Goal: Task Accomplishment & Management: Manage account settings

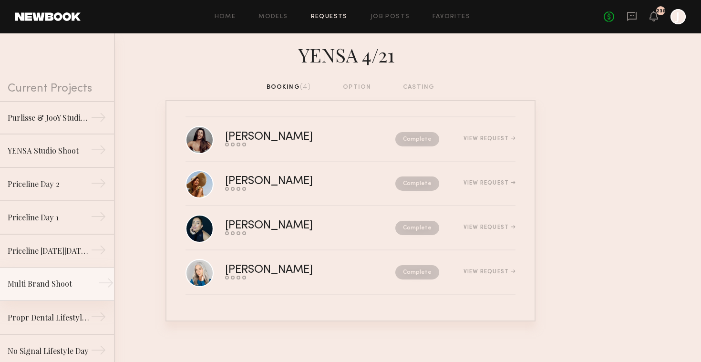
click at [65, 288] on div "Multi Brand Shoot" at bounding box center [49, 283] width 83 height 11
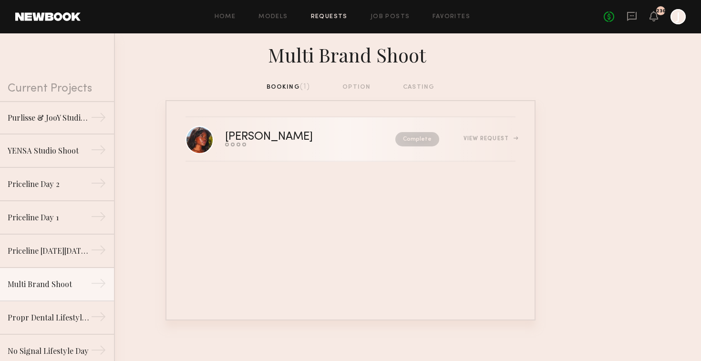
click at [489, 138] on div "View Request" at bounding box center [490, 139] width 52 height 6
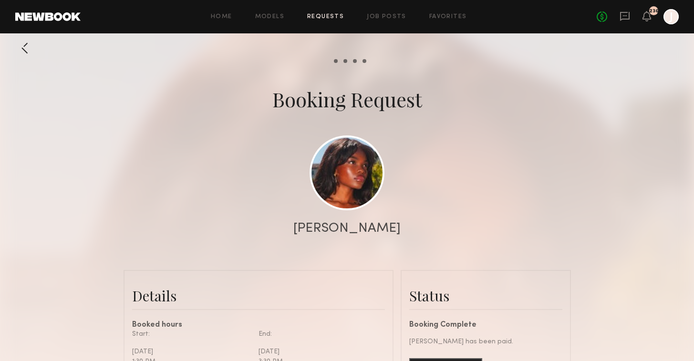
scroll to position [180, 0]
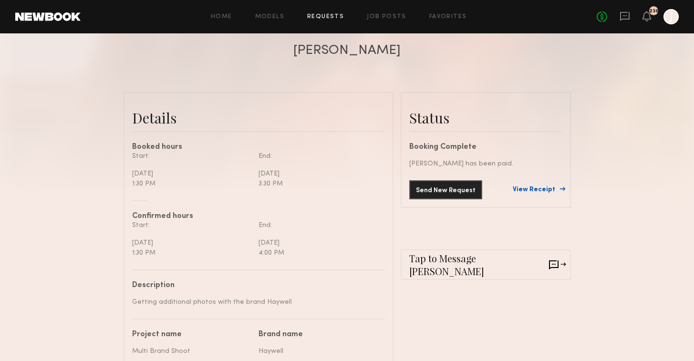
click at [539, 188] on link "View Receipt" at bounding box center [538, 190] width 50 height 7
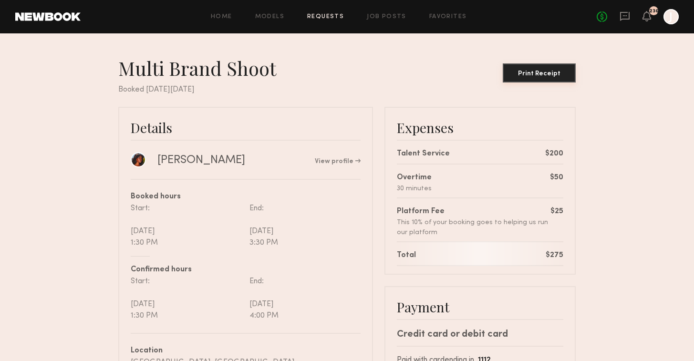
click at [536, 72] on div "Print Receipt" at bounding box center [539, 74] width 65 height 7
click at [322, 19] on link "Requests" at bounding box center [325, 17] width 37 height 6
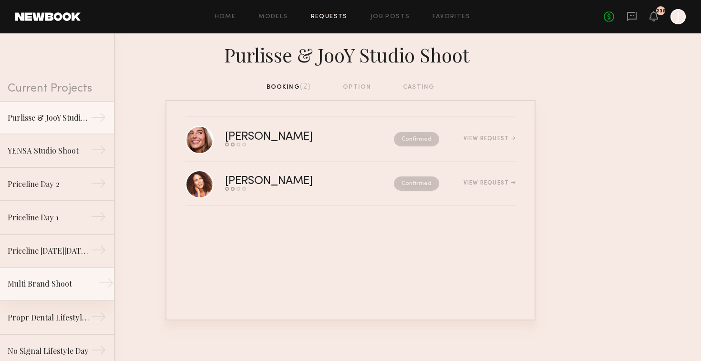
click at [58, 276] on link "Multi Brand Shoot →" at bounding box center [57, 284] width 114 height 33
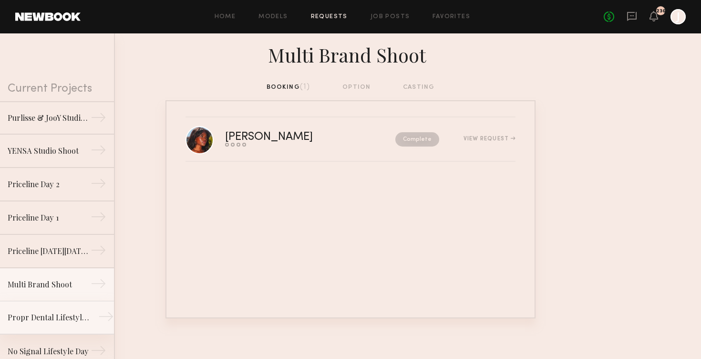
click at [58, 326] on link "Propr Dental Lifestyle Shoot →" at bounding box center [57, 317] width 114 height 33
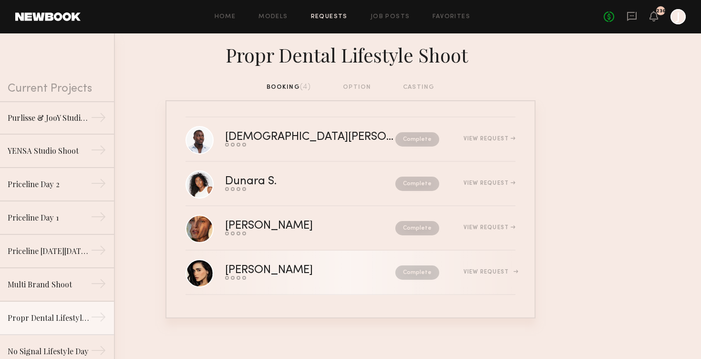
click at [474, 272] on div "View Request" at bounding box center [490, 272] width 52 height 6
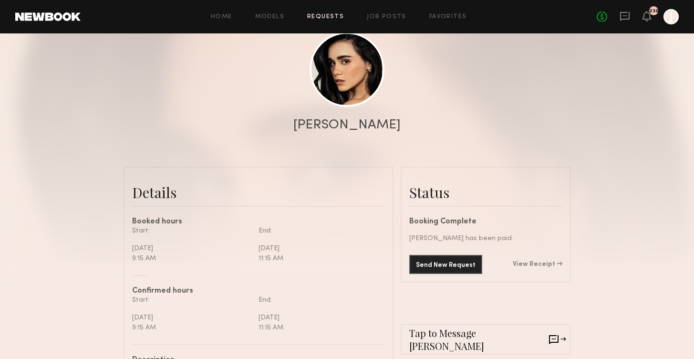
scroll to position [308, 0]
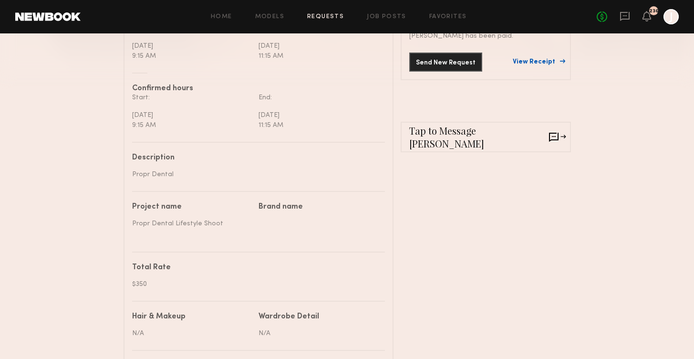
click at [538, 62] on link "View Receipt" at bounding box center [538, 62] width 50 height 7
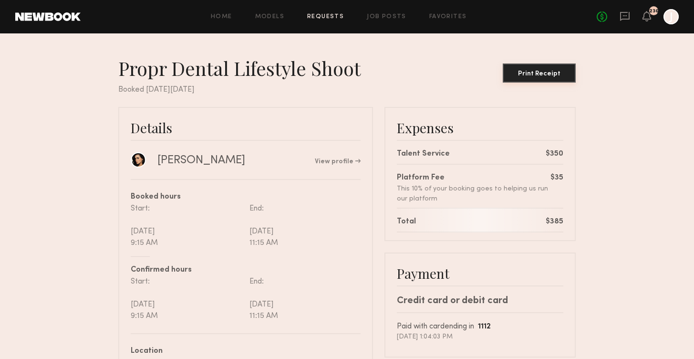
click at [546, 82] on button "Print Receipt" at bounding box center [539, 72] width 73 height 19
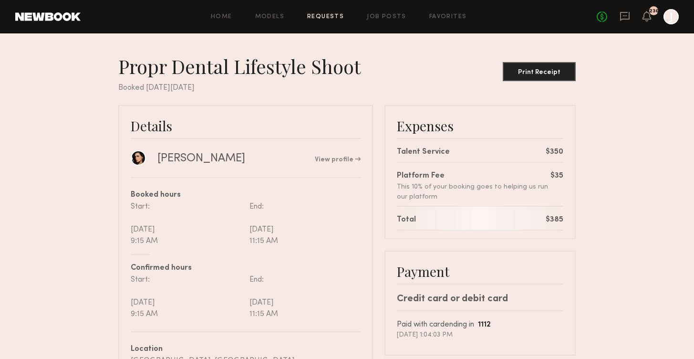
click at [330, 14] on link "Requests" at bounding box center [325, 17] width 37 height 6
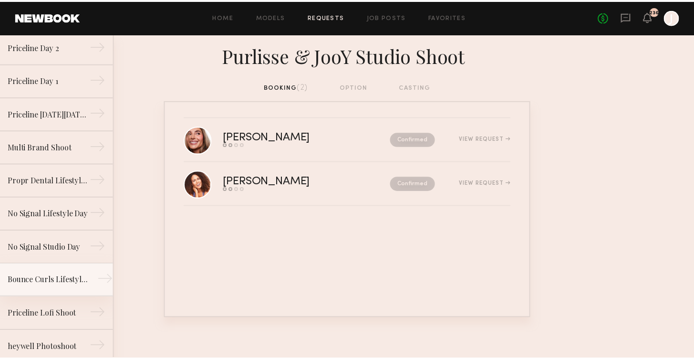
scroll to position [147, 0]
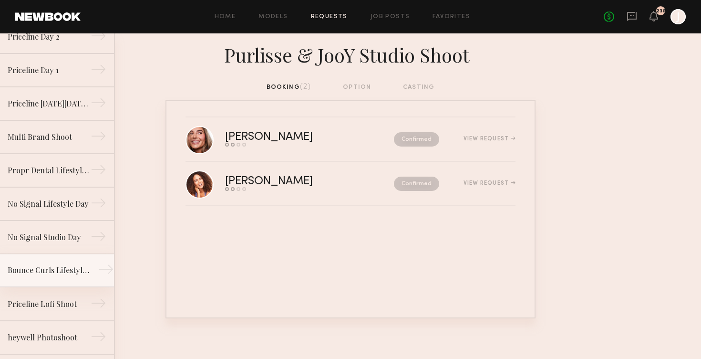
click at [64, 275] on div "Bounce Curls Lifestyle Shoot" at bounding box center [49, 269] width 83 height 11
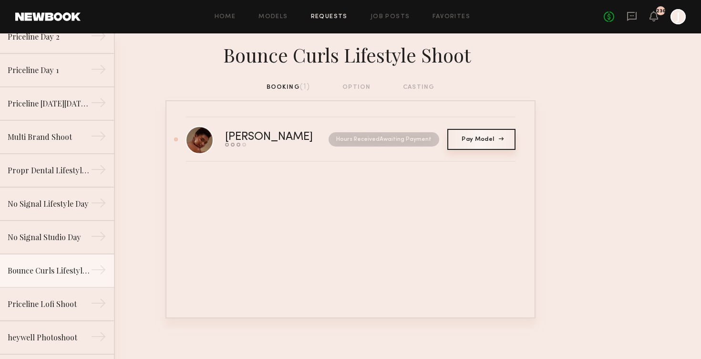
click at [478, 138] on span "Pay Model" at bounding box center [481, 139] width 39 height 6
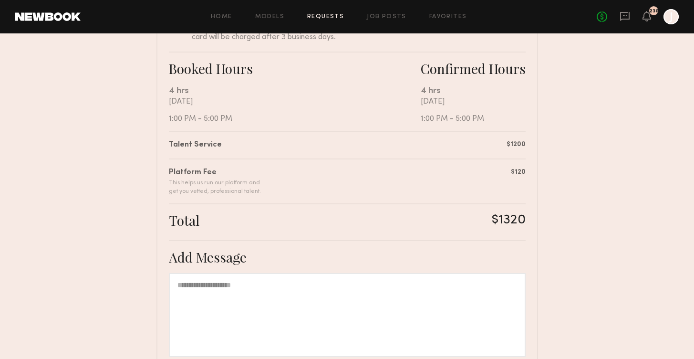
scroll to position [251, 0]
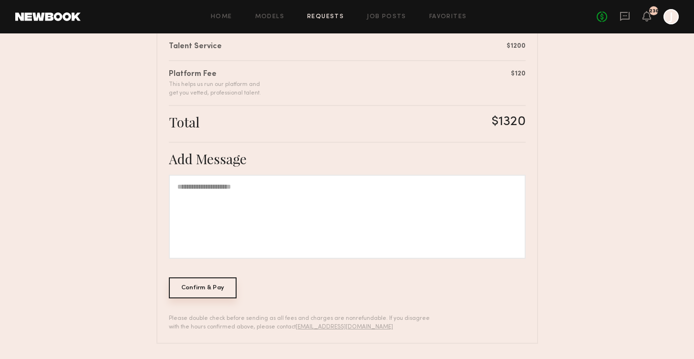
click at [195, 288] on div "Confirm & Pay" at bounding box center [203, 287] width 68 height 21
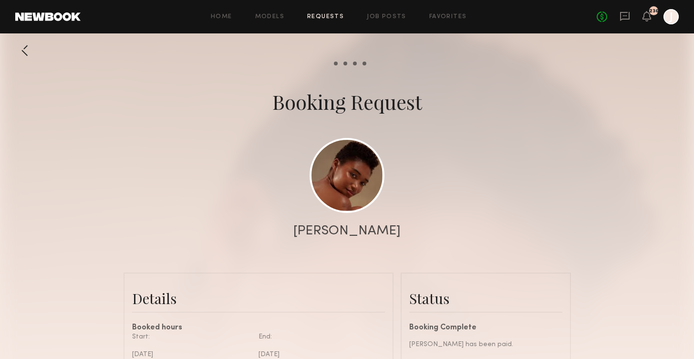
scroll to position [84, 0]
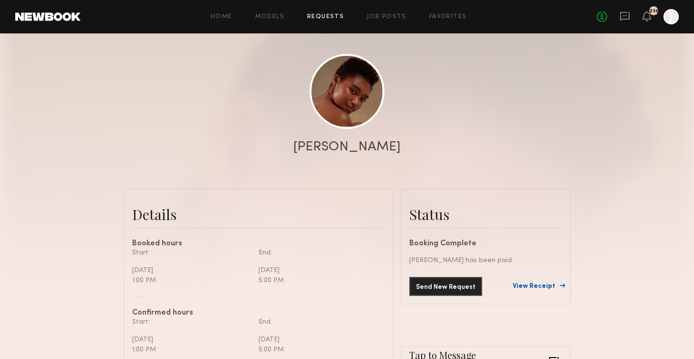
click at [535, 283] on link "View Receipt" at bounding box center [538, 286] width 50 height 7
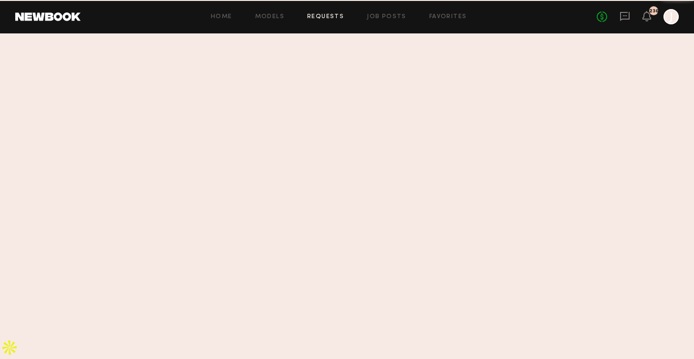
click at [535, 283] on section at bounding box center [347, 174] width 694 height 325
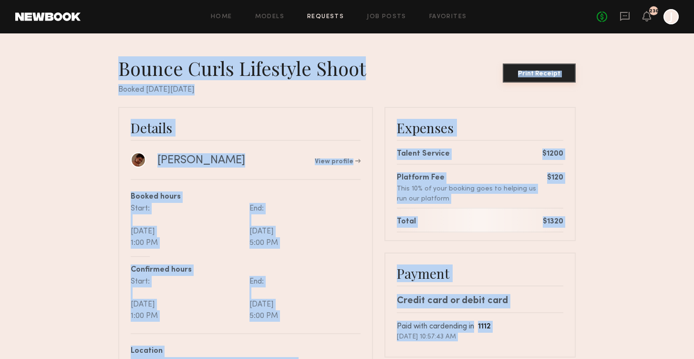
click at [547, 79] on button "Print Receipt" at bounding box center [539, 72] width 73 height 19
click at [334, 15] on link "Requests" at bounding box center [325, 17] width 37 height 6
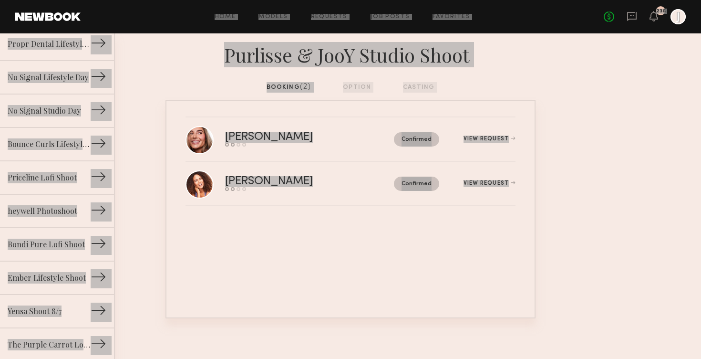
scroll to position [275, 0]
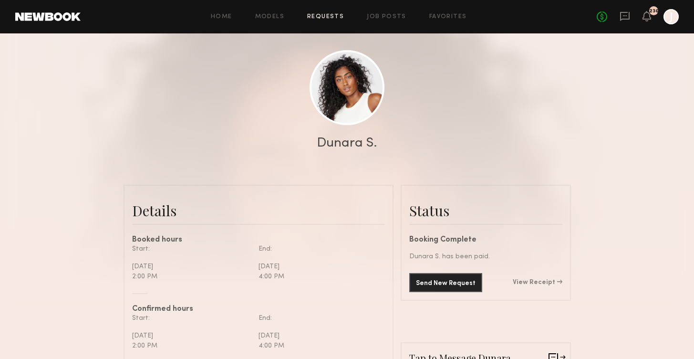
scroll to position [180, 0]
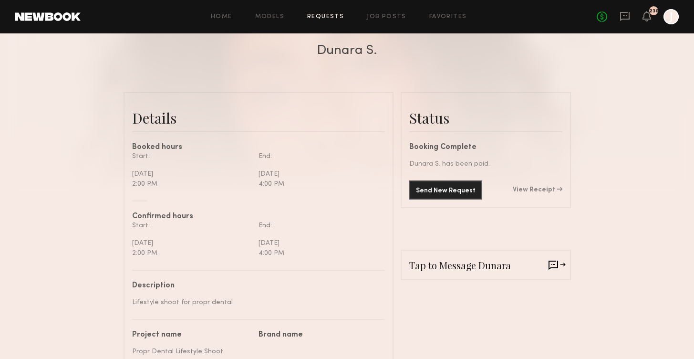
click at [535, 183] on div "Send New Request View Receipt" at bounding box center [485, 189] width 153 height 19
click at [535, 185] on div "Send New Request View Receipt" at bounding box center [485, 189] width 153 height 19
click at [534, 188] on link "View Receipt" at bounding box center [538, 190] width 50 height 7
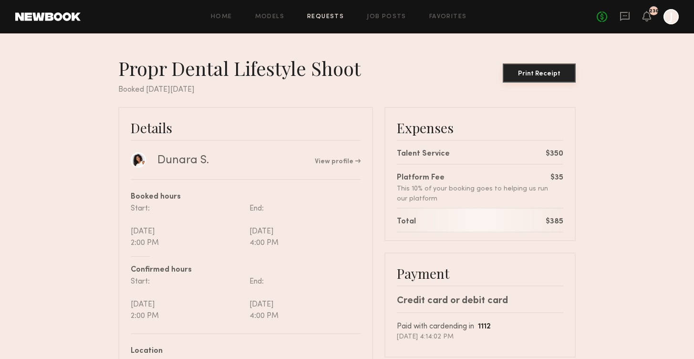
click at [548, 73] on div "Print Receipt" at bounding box center [539, 74] width 65 height 7
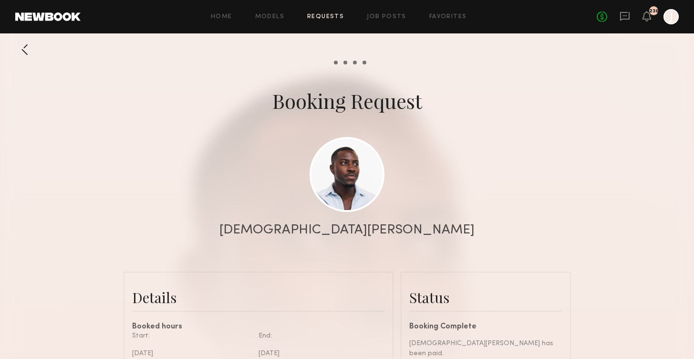
scroll to position [80, 0]
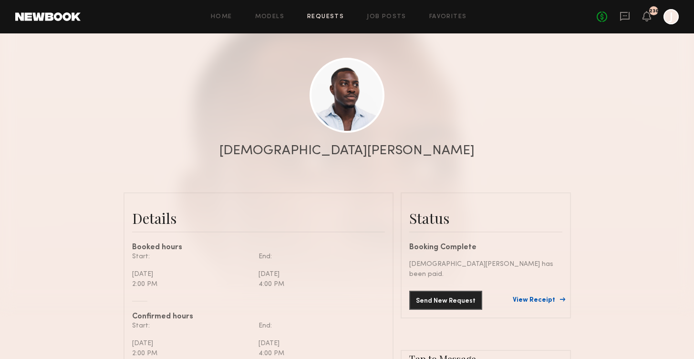
click at [526, 297] on link "View Receipt" at bounding box center [538, 300] width 50 height 7
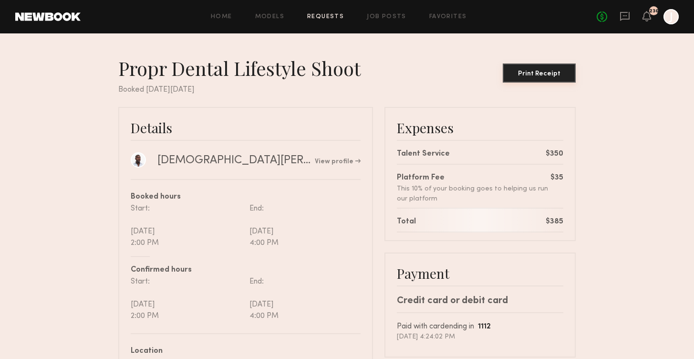
click at [535, 77] on div "Print Receipt" at bounding box center [539, 74] width 65 height 7
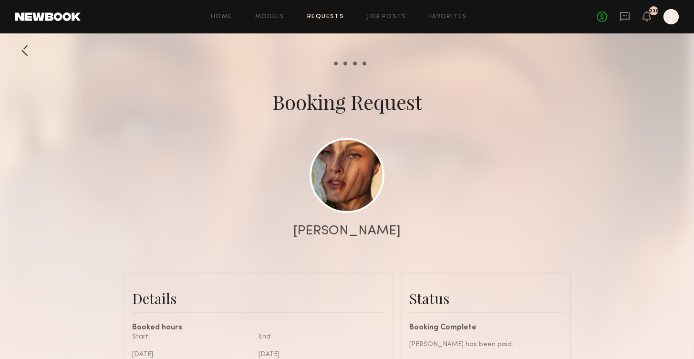
scroll to position [176, 0]
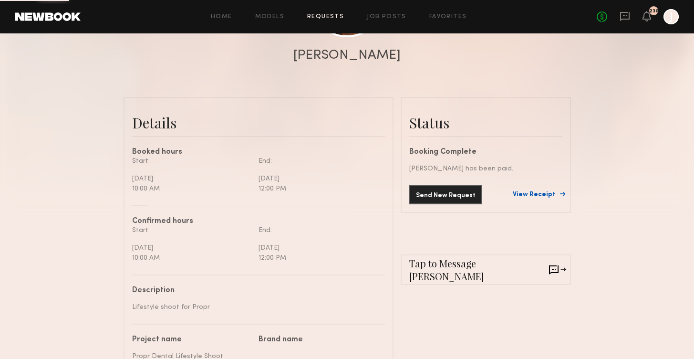
click at [535, 192] on link "View Receipt" at bounding box center [538, 194] width 50 height 7
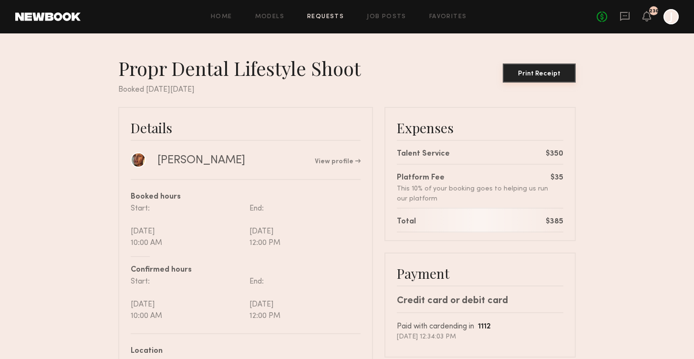
click at [535, 73] on div "Print Receipt" at bounding box center [539, 74] width 65 height 7
